Goal: Book appointment/travel/reservation

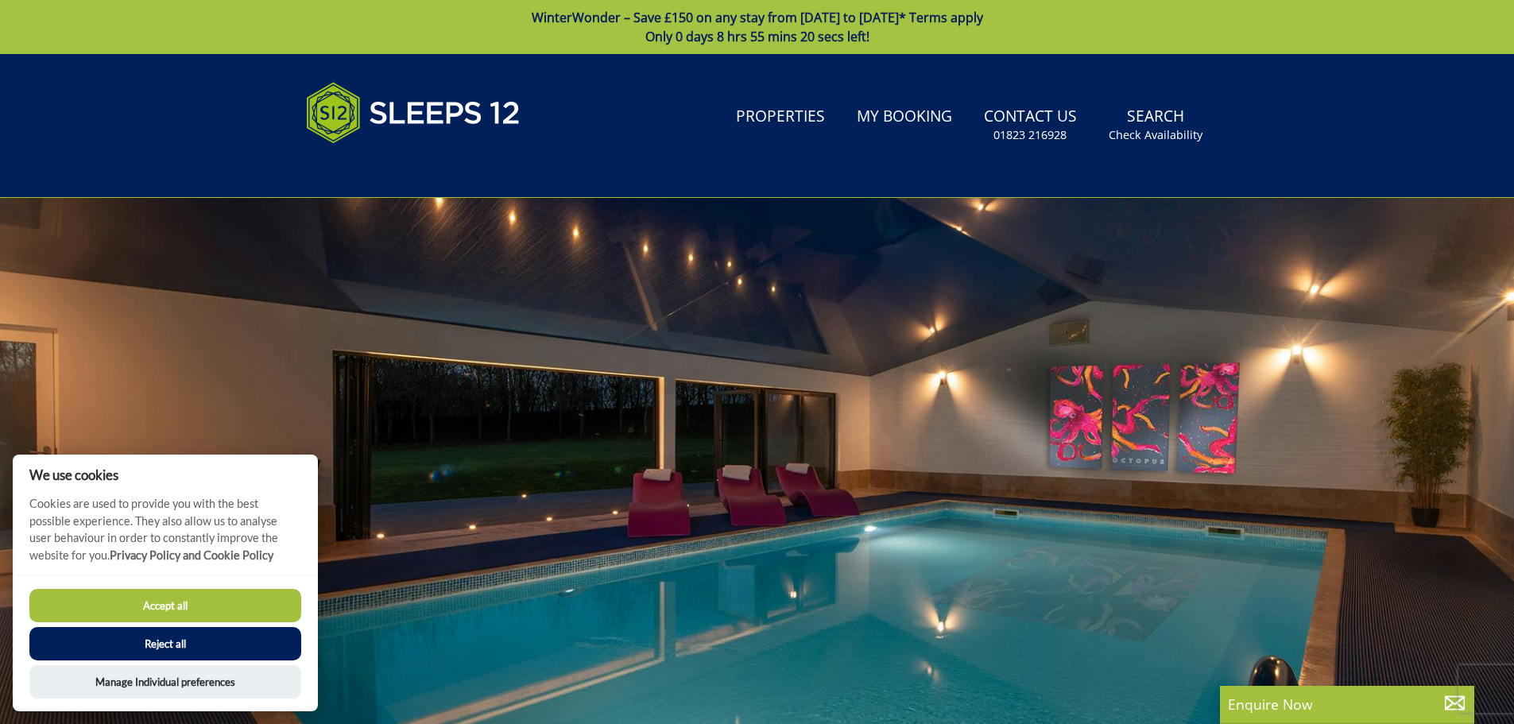
click at [183, 591] on button "Accept all" at bounding box center [165, 605] width 272 height 33
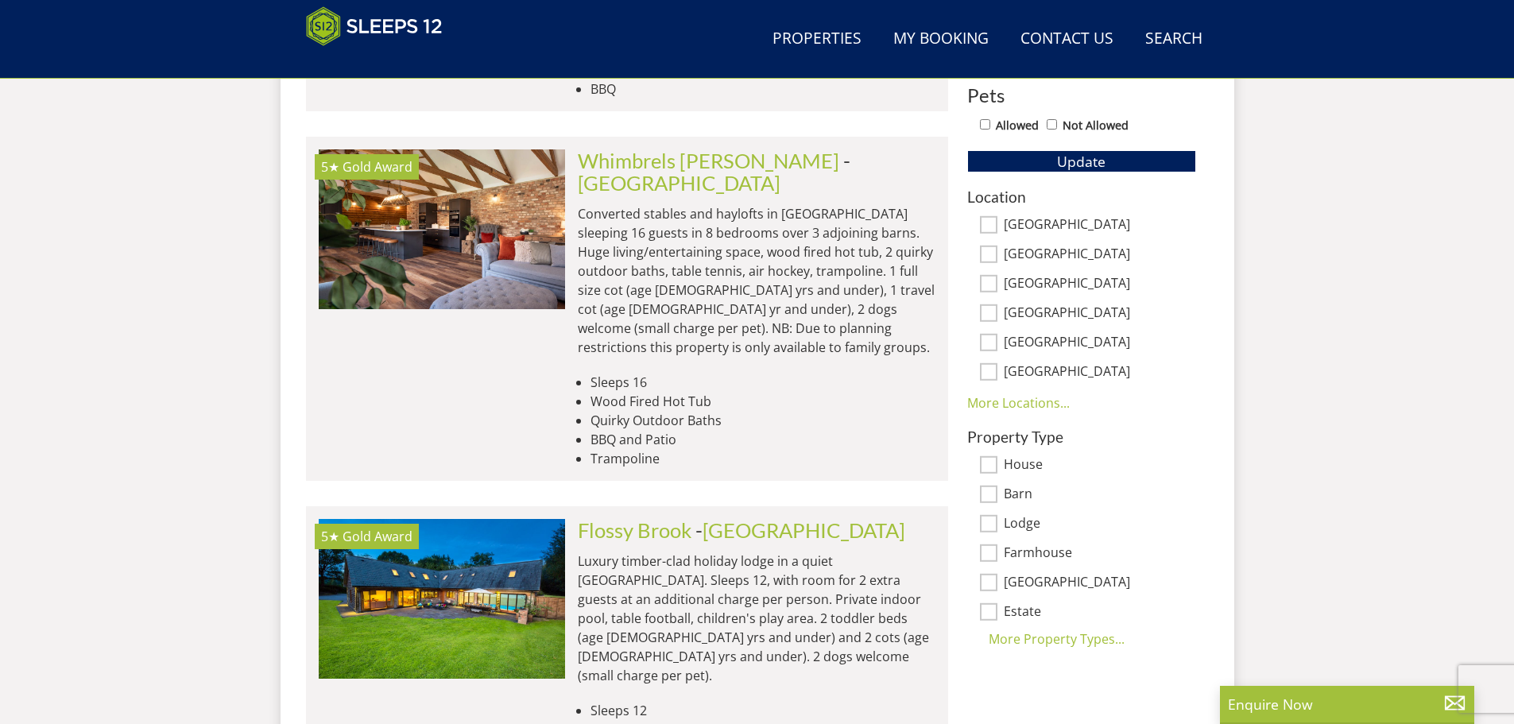
scroll to position [968, 0]
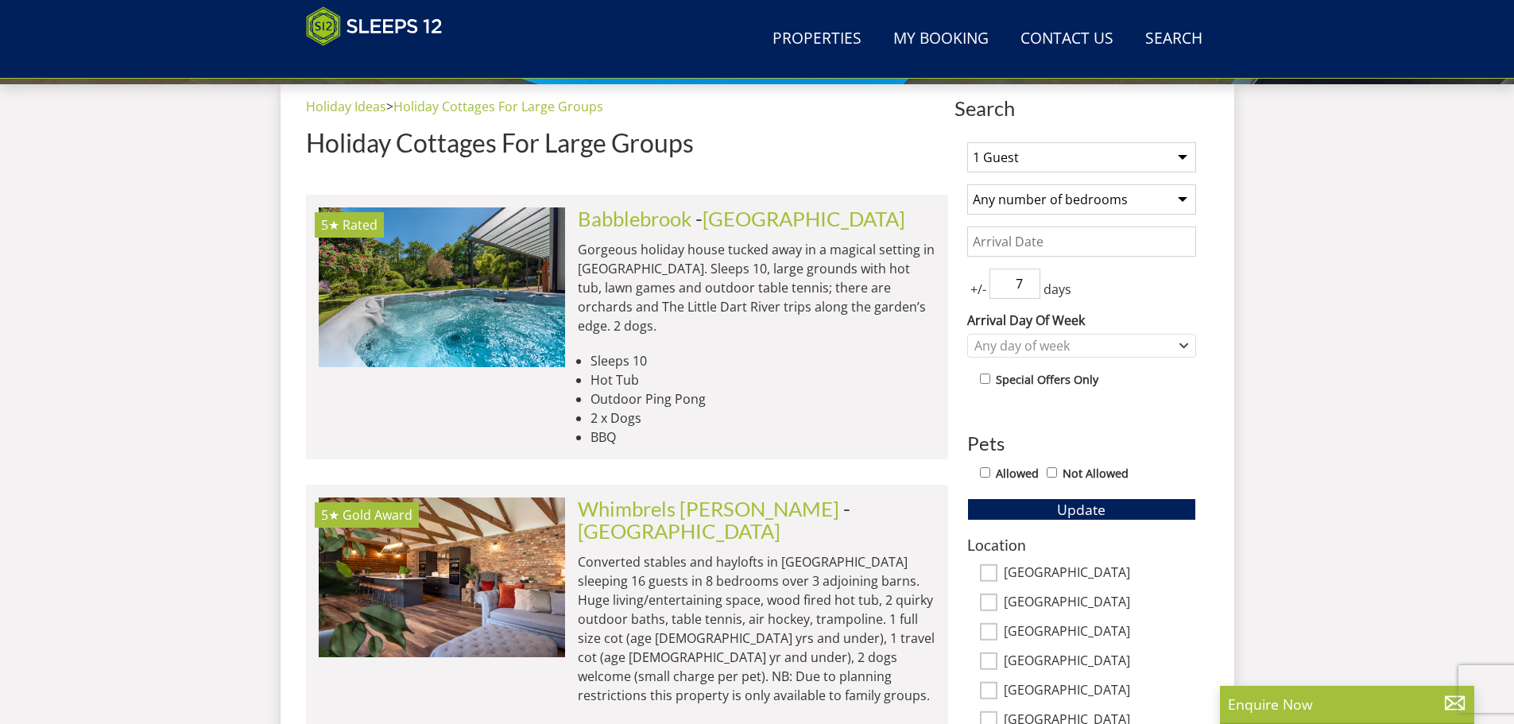
scroll to position [594, 0]
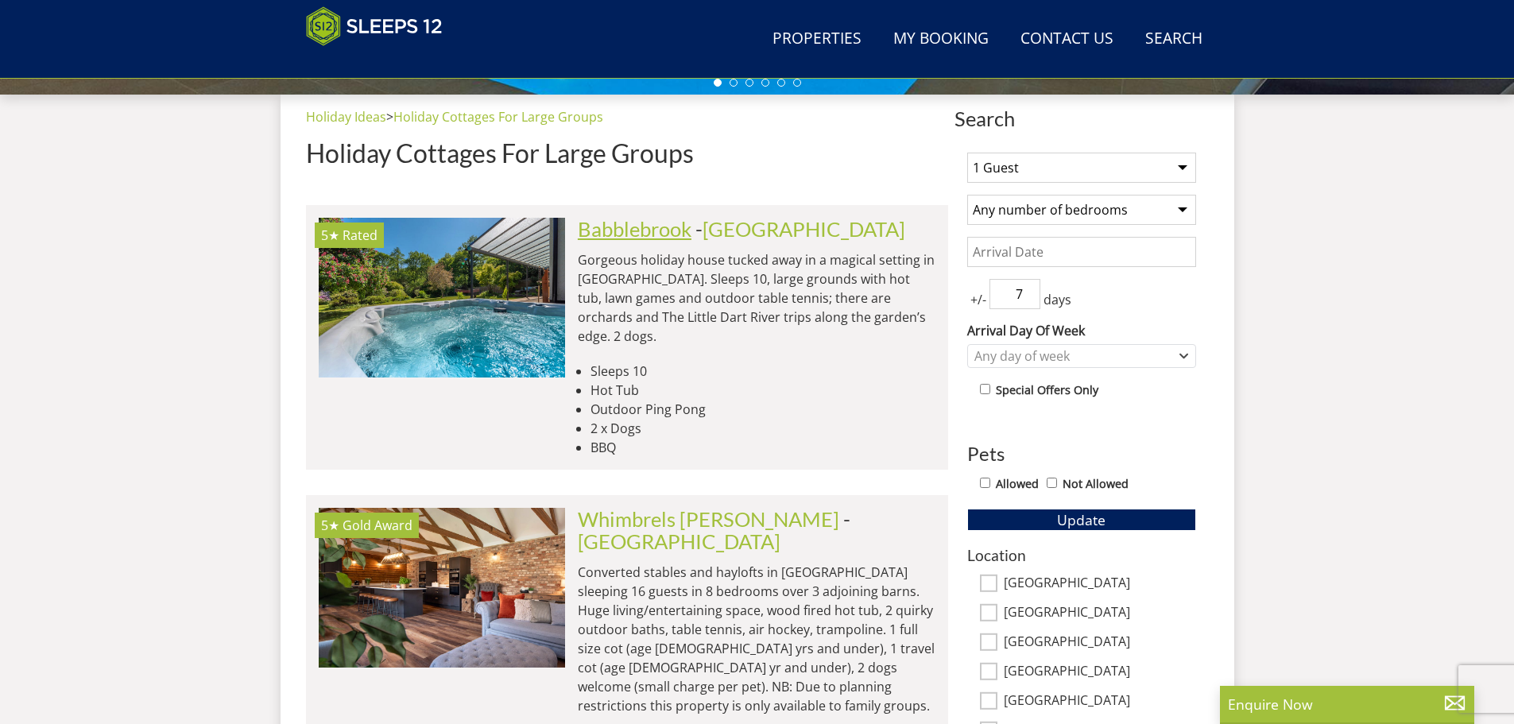
click at [659, 234] on link "Babblebrook" at bounding box center [635, 229] width 114 height 24
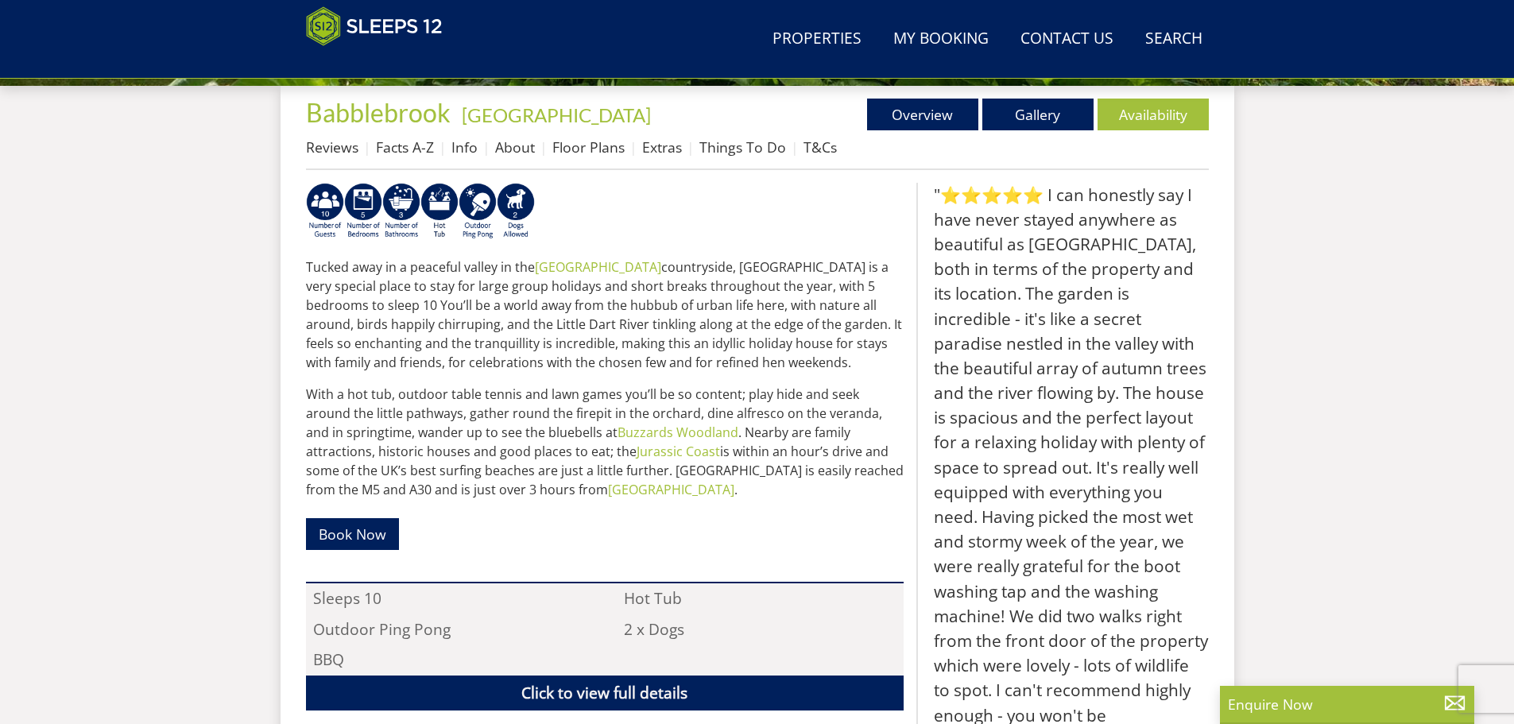
scroll to position [495, 0]
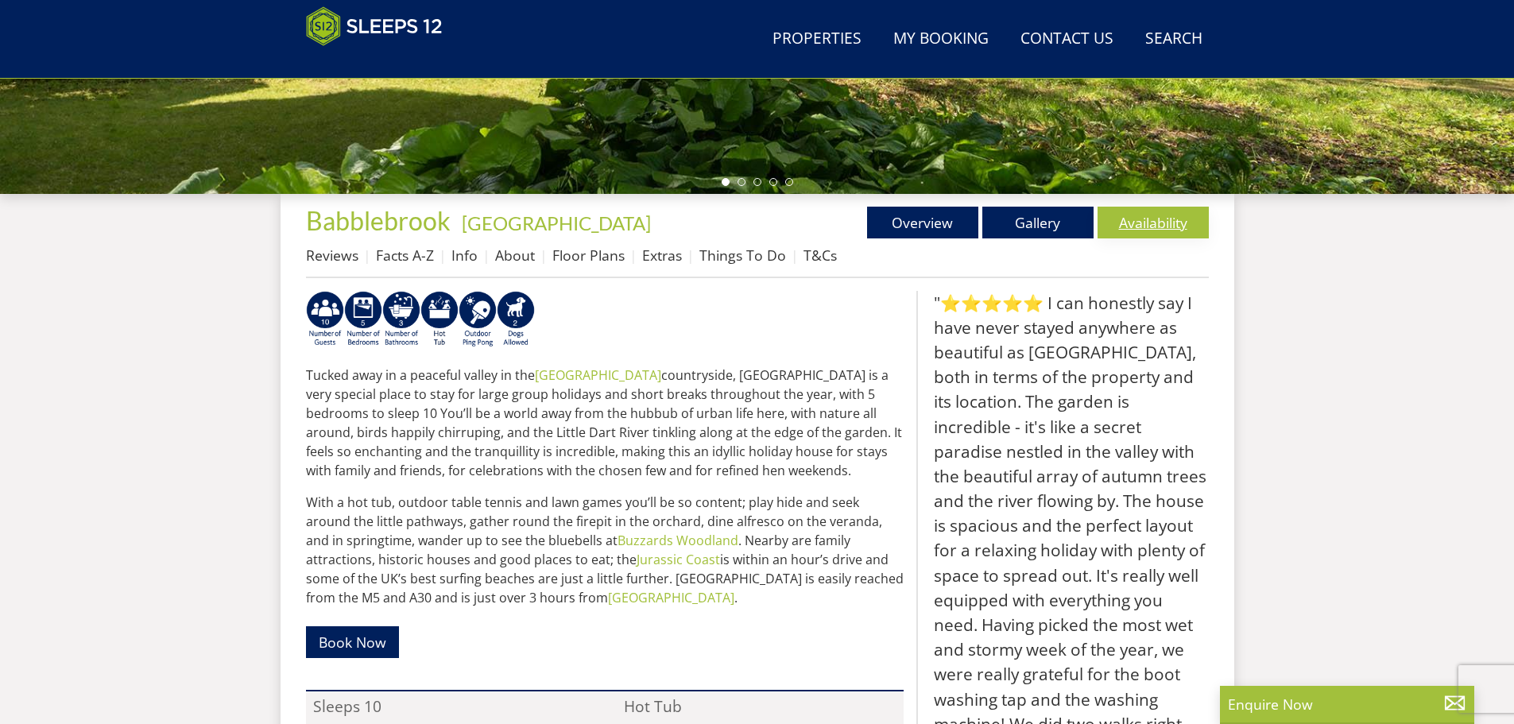
click at [1196, 224] on link "Availability" at bounding box center [1152, 223] width 111 height 32
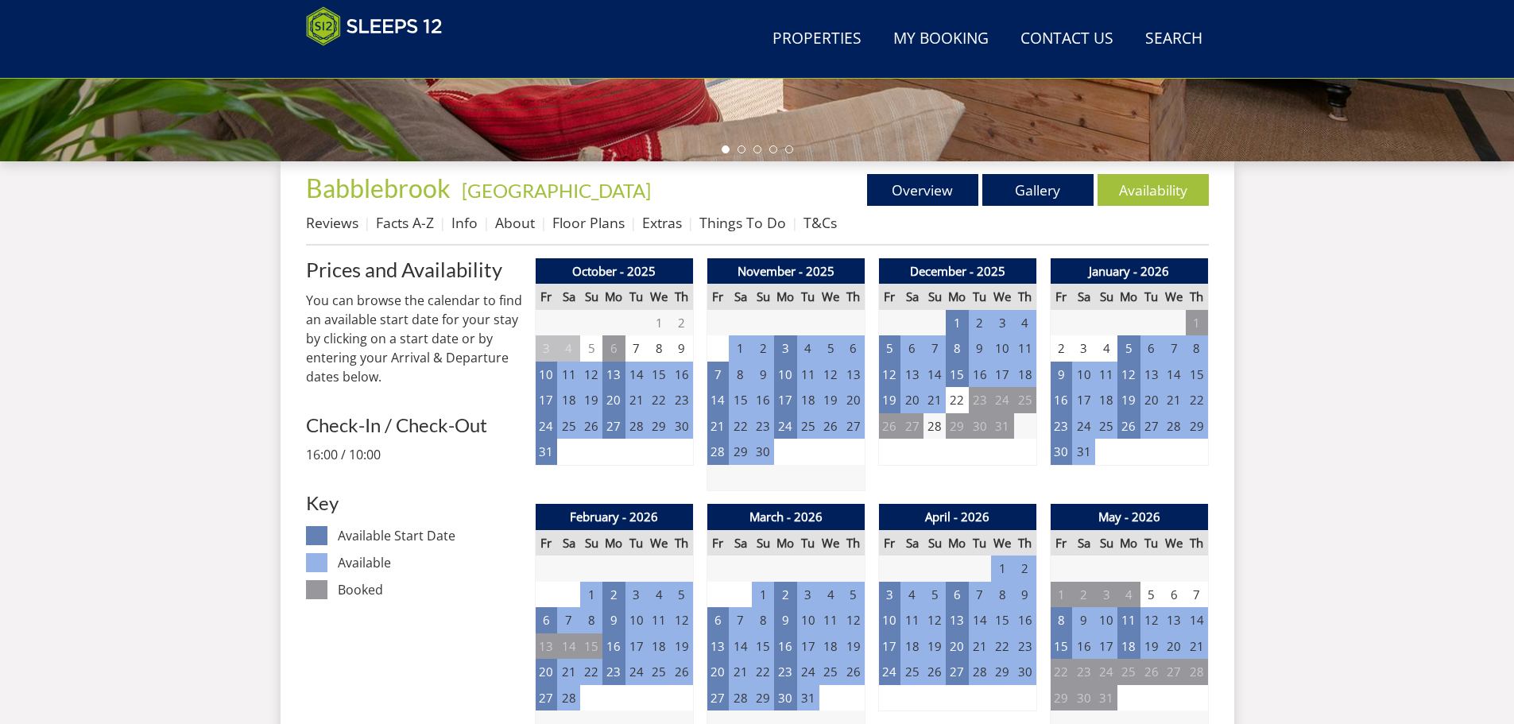
scroll to position [573, 0]
